Goal: Navigation & Orientation: Find specific page/section

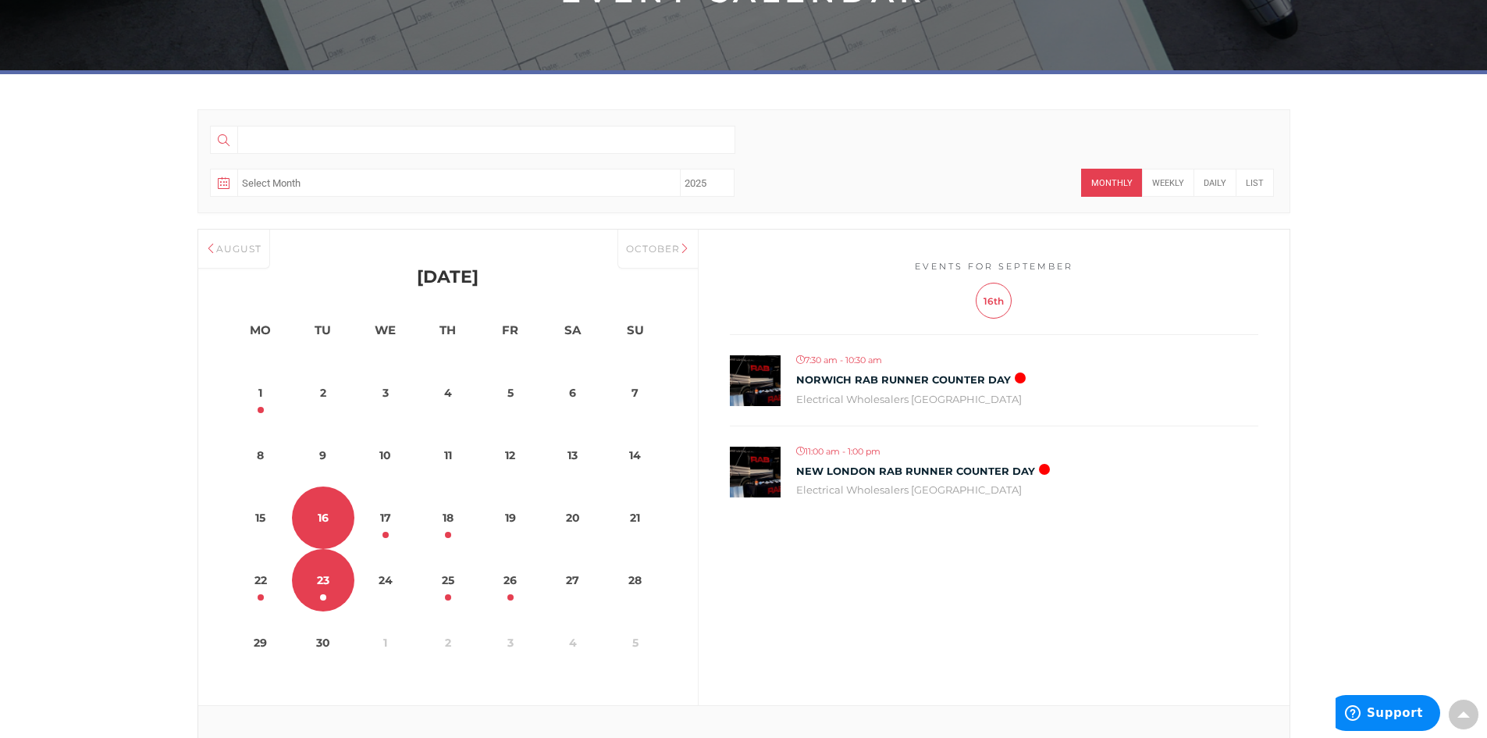
click at [334, 604] on link "23" at bounding box center [323, 580] width 62 height 62
click at [451, 581] on link "25" at bounding box center [448, 580] width 62 height 62
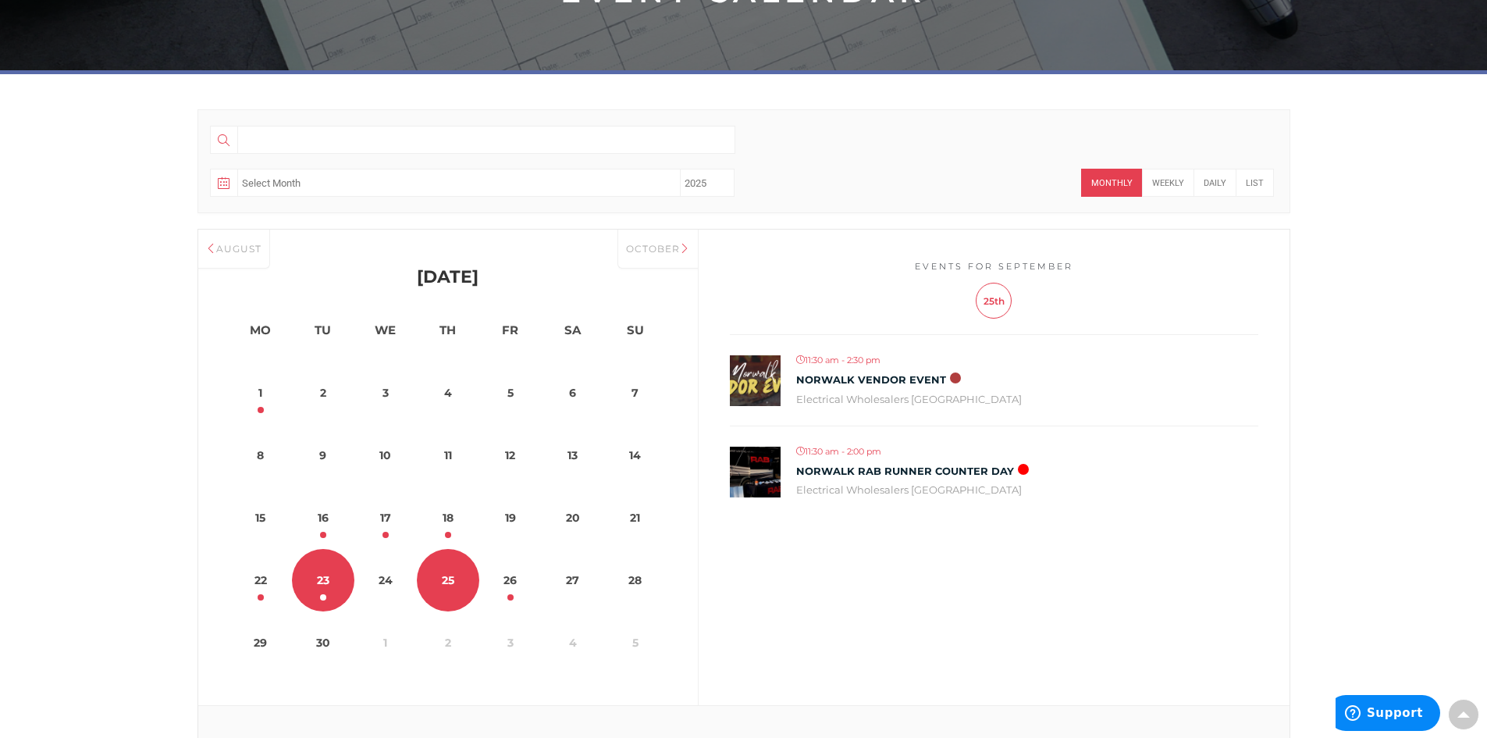
click at [324, 586] on link "23" at bounding box center [323, 580] width 62 height 62
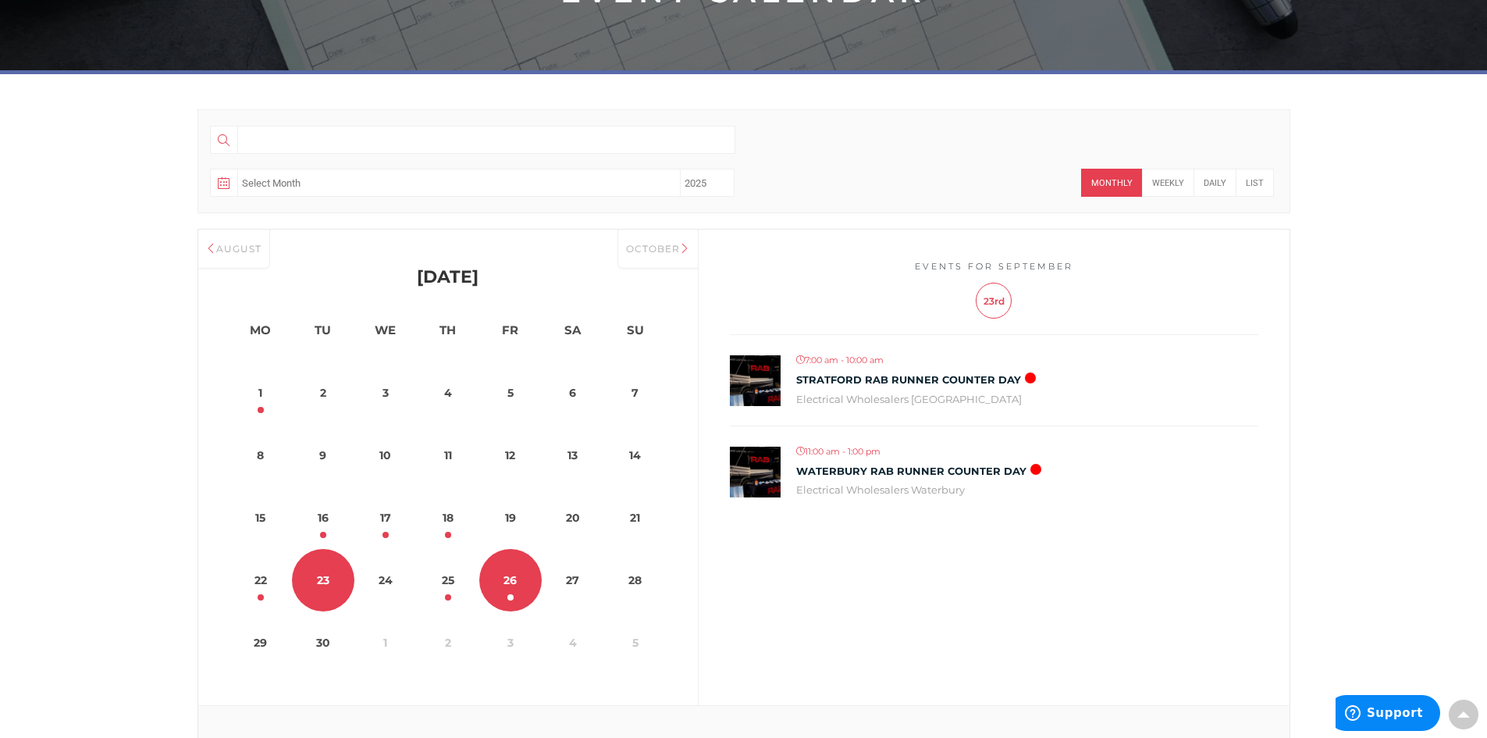
click at [518, 589] on link "26" at bounding box center [510, 580] width 62 height 62
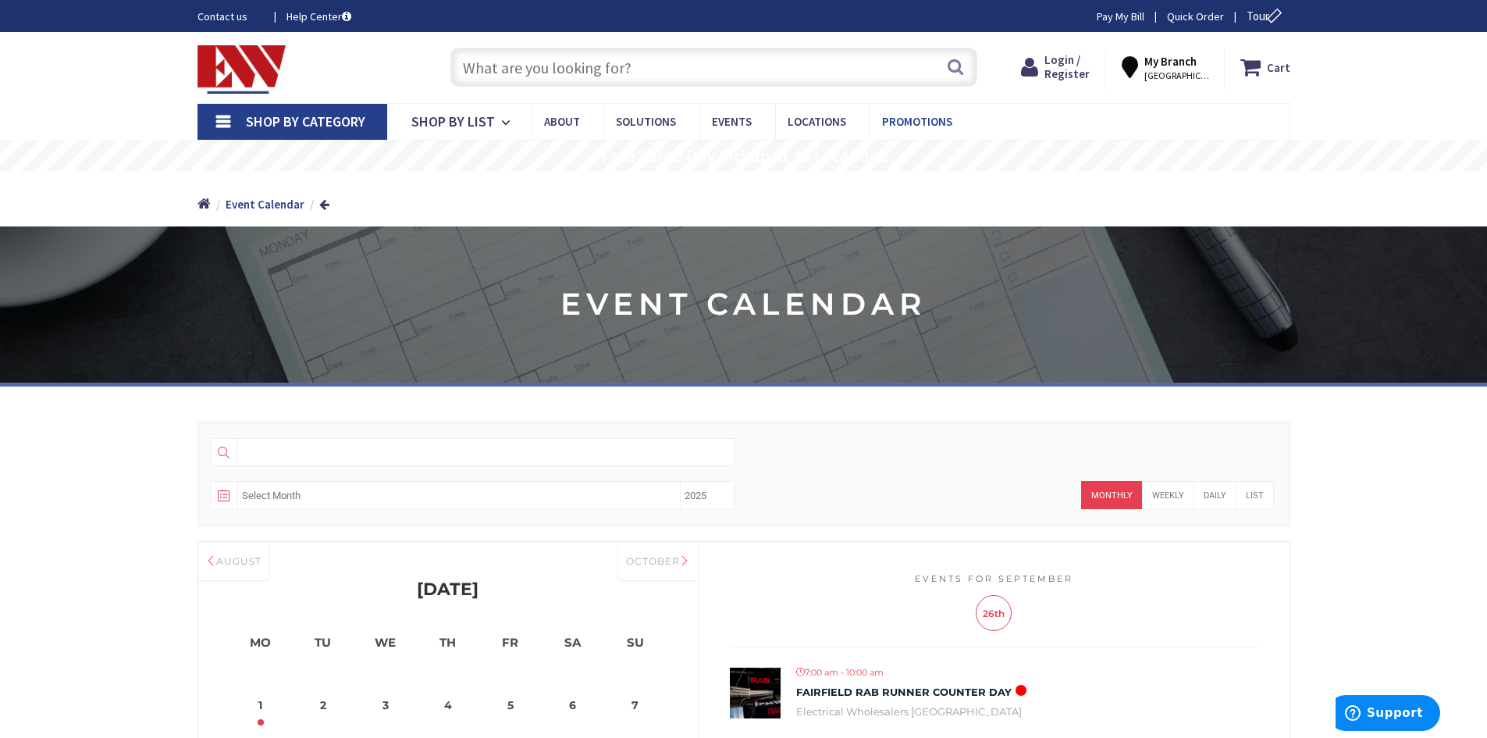
click at [882, 117] on span "Promotions" at bounding box center [917, 121] width 70 height 15
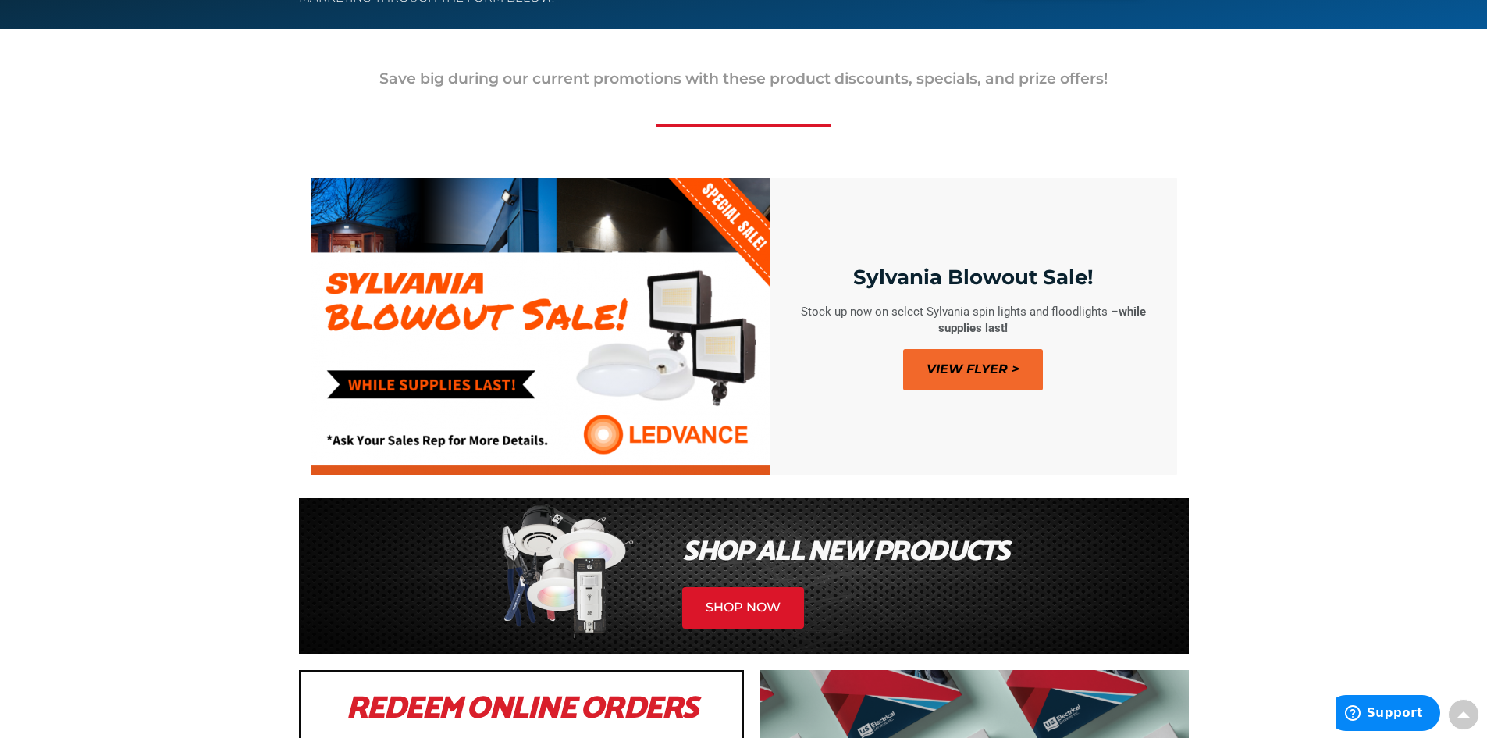
scroll to position [226, 0]
